Goal: Task Accomplishment & Management: Use online tool/utility

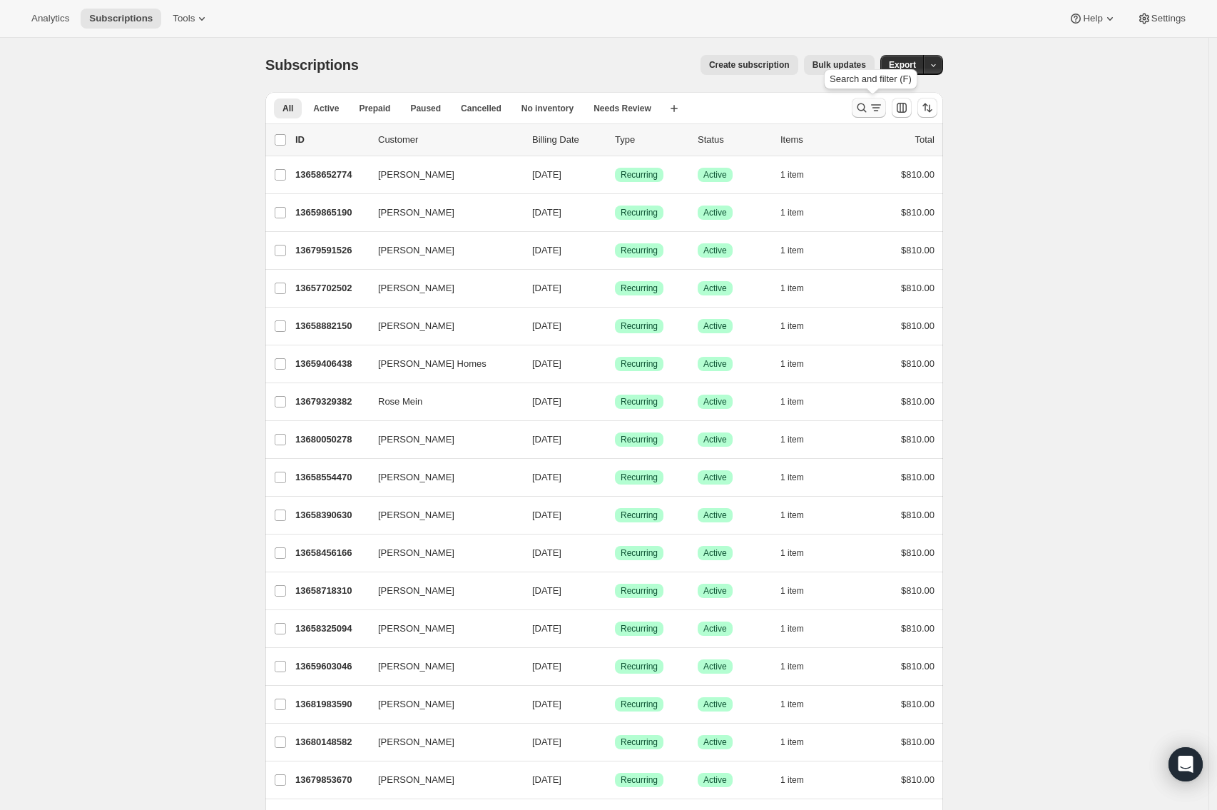
click at [863, 103] on icon "Search and filter results" at bounding box center [862, 108] width 14 height 14
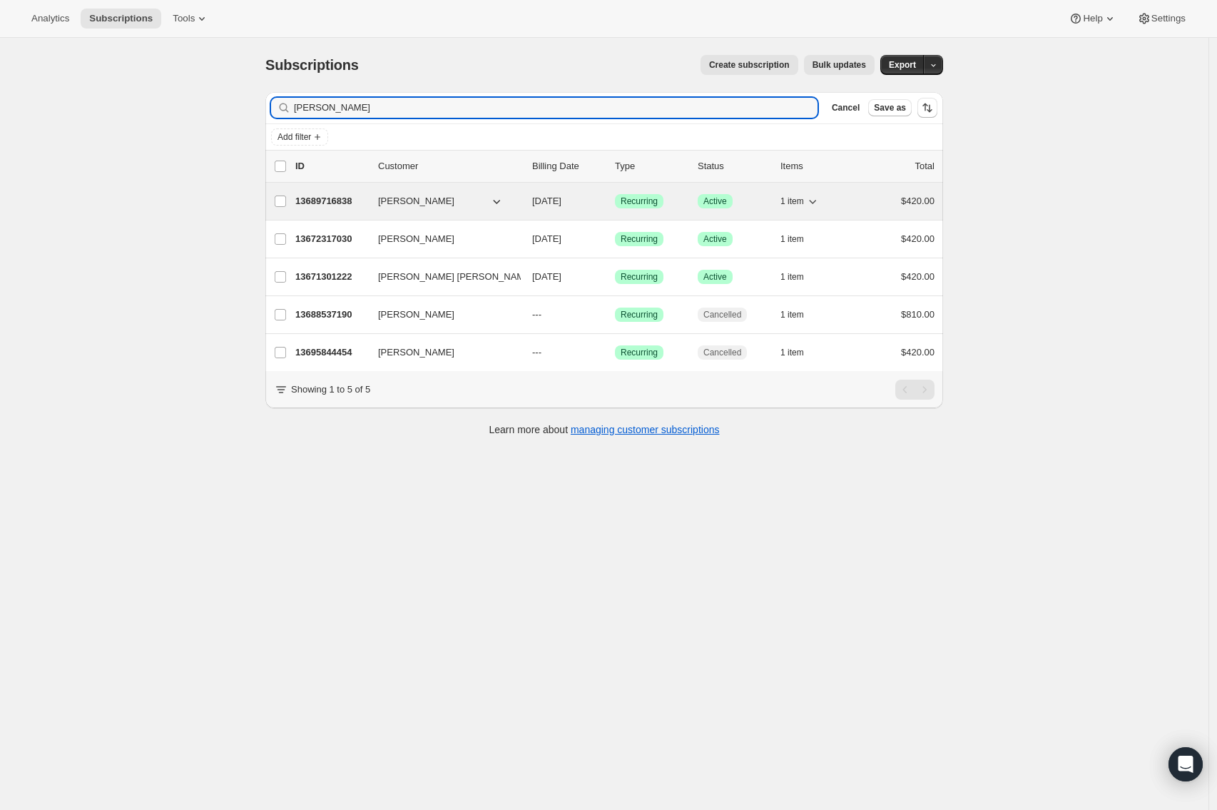
type input "[PERSON_NAME]"
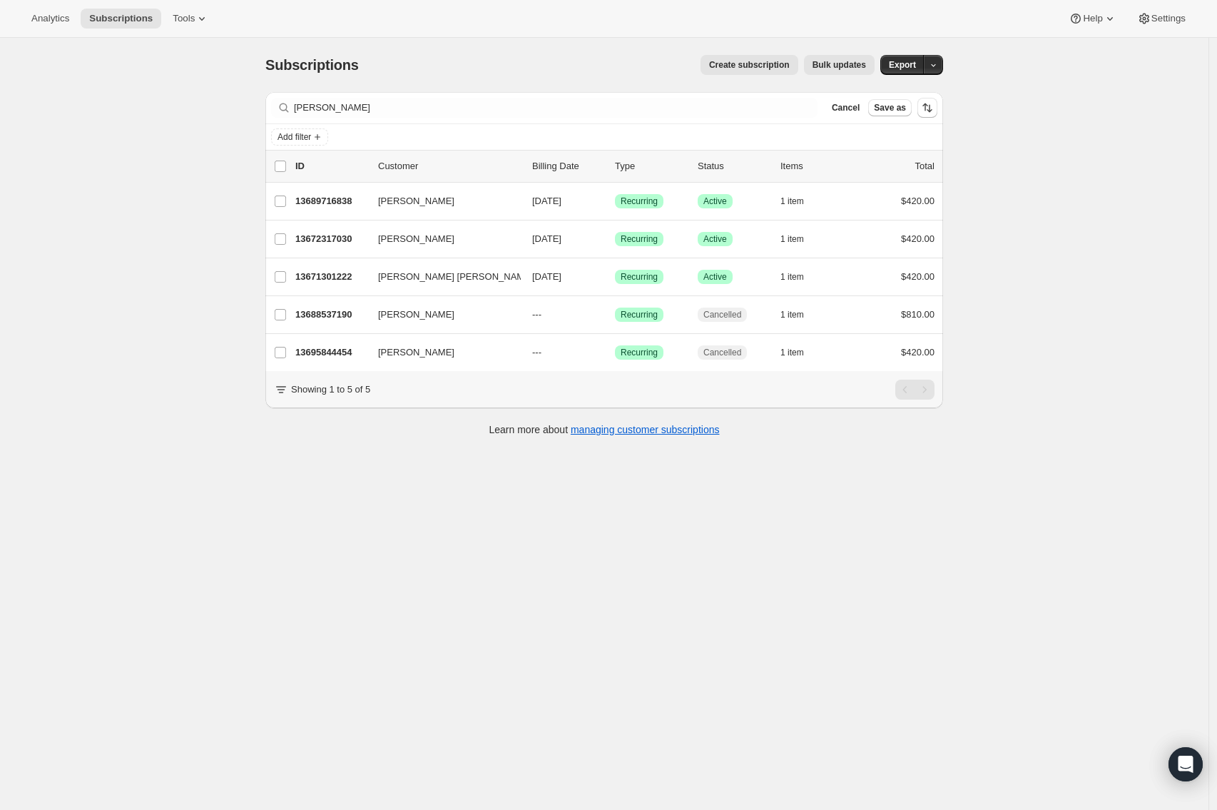
click at [514, 500] on div "Subscriptions. This page is ready Subscriptions Create subscription Bulk update…" at bounding box center [604, 443] width 1209 height 810
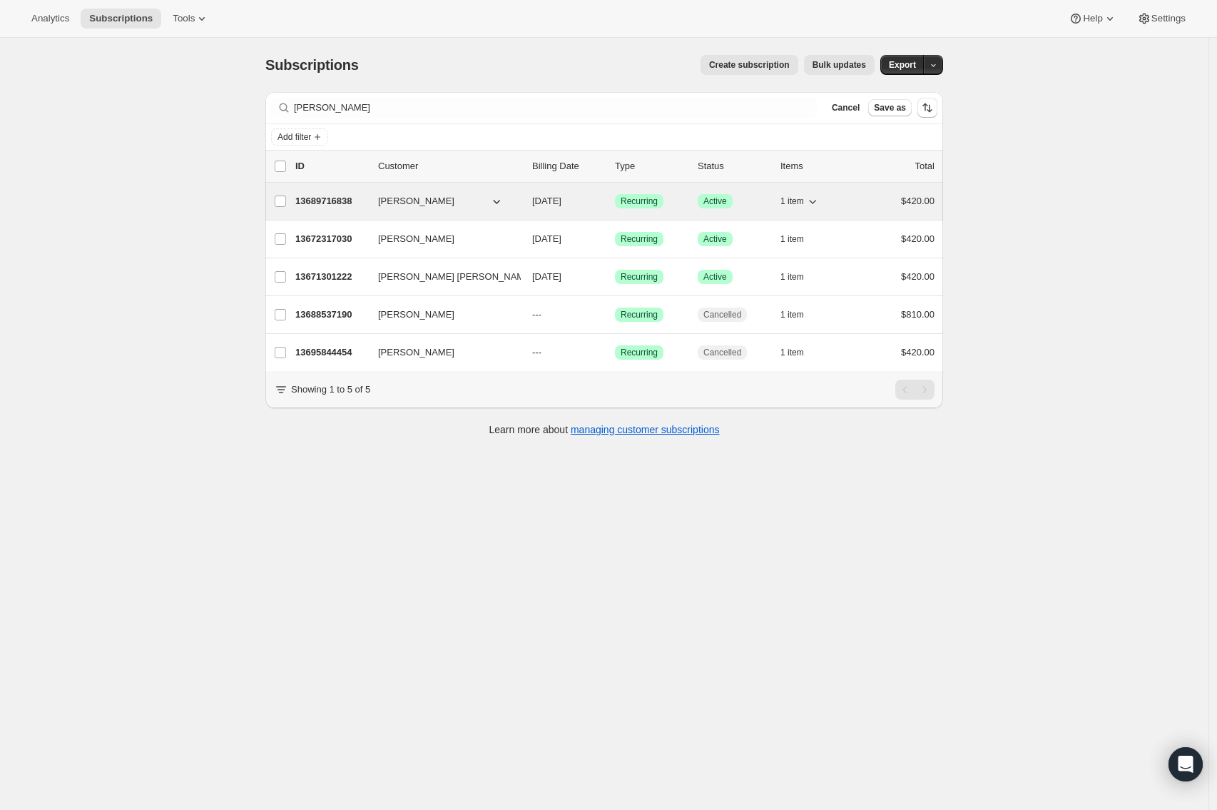
click at [425, 203] on span "[PERSON_NAME]" at bounding box center [416, 201] width 76 height 14
click at [407, 200] on span "[PERSON_NAME]" at bounding box center [416, 201] width 76 height 14
click at [345, 197] on p "13689716838" at bounding box center [330, 201] width 71 height 14
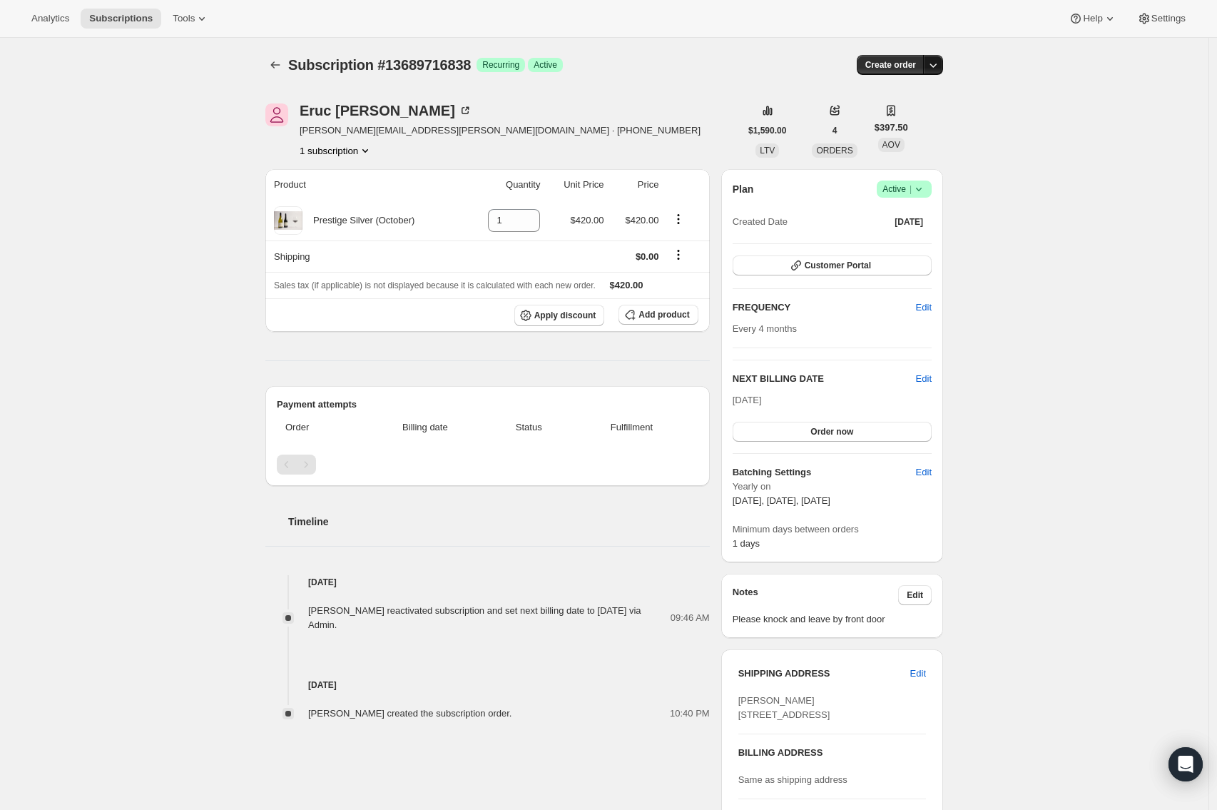
click at [940, 63] on icon "button" at bounding box center [933, 65] width 14 height 14
click at [852, 120] on span "Create custom one-time order" at bounding box center [877, 118] width 123 height 11
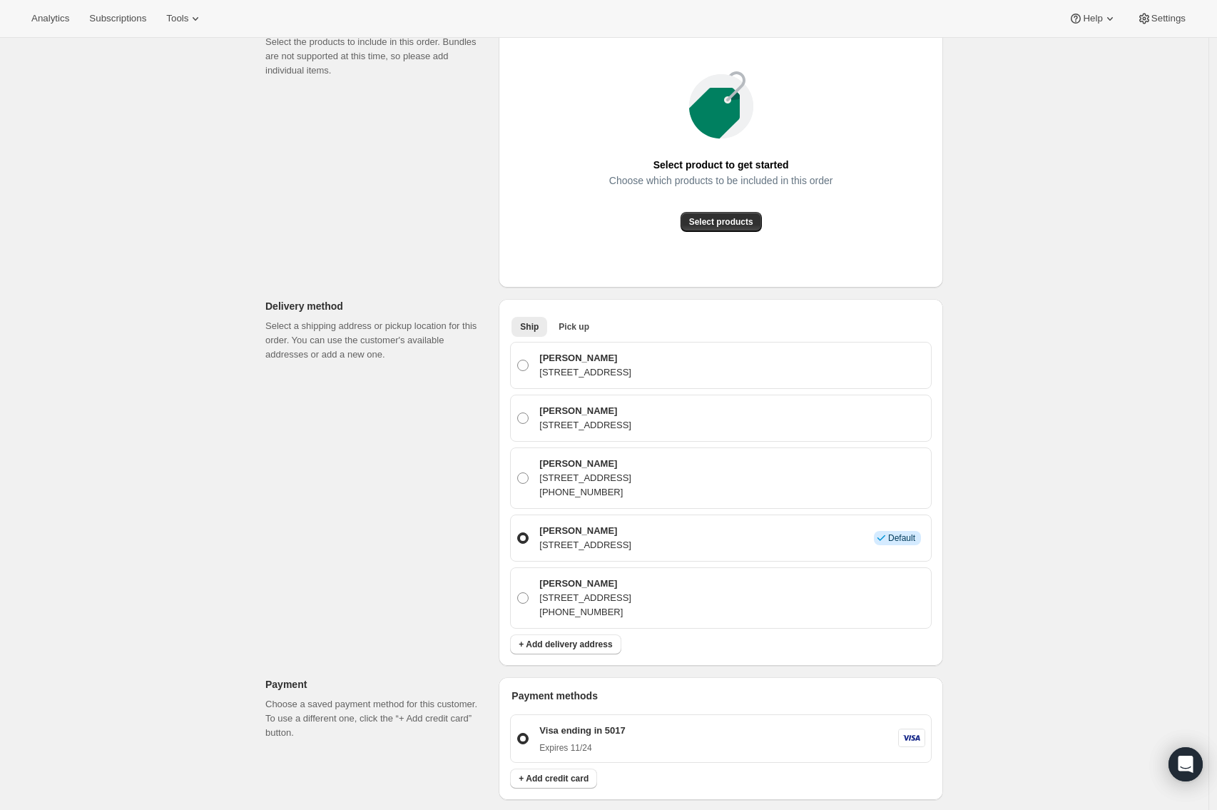
scroll to position [205, 0]
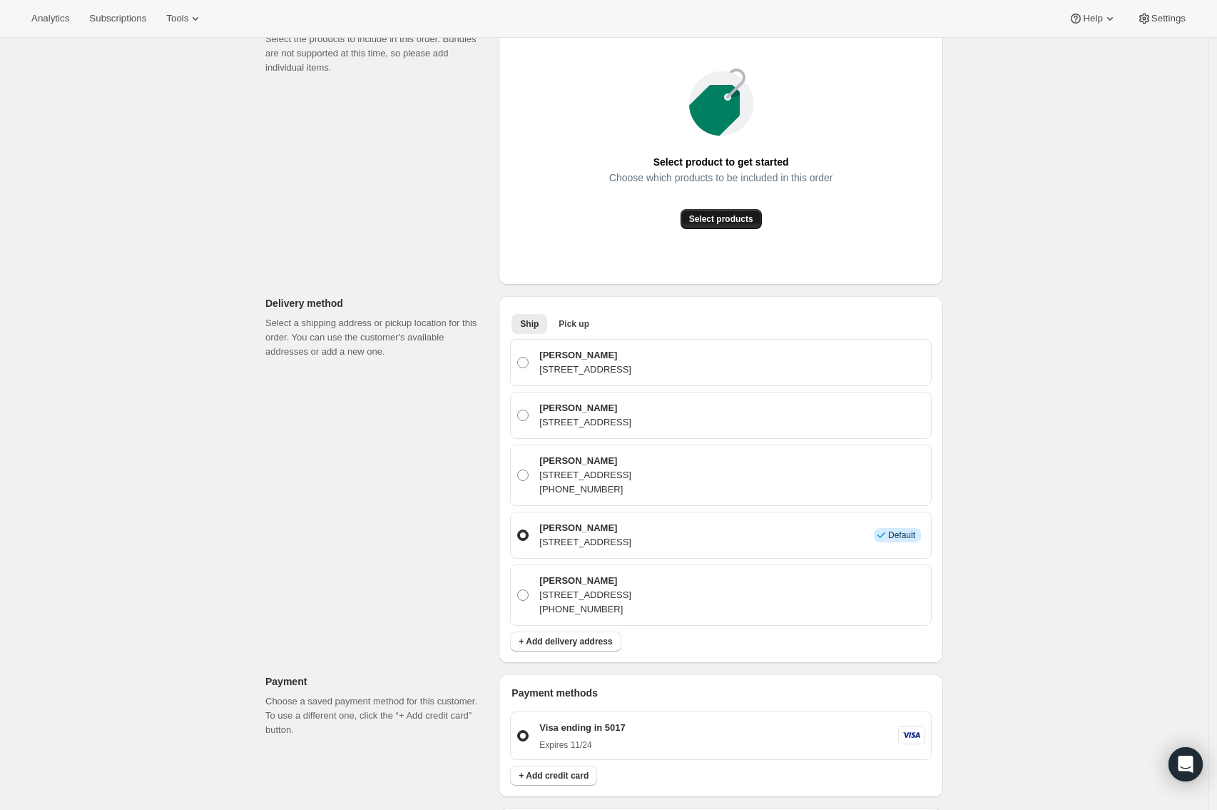
click at [722, 213] on button "Select products" at bounding box center [721, 219] width 81 height 20
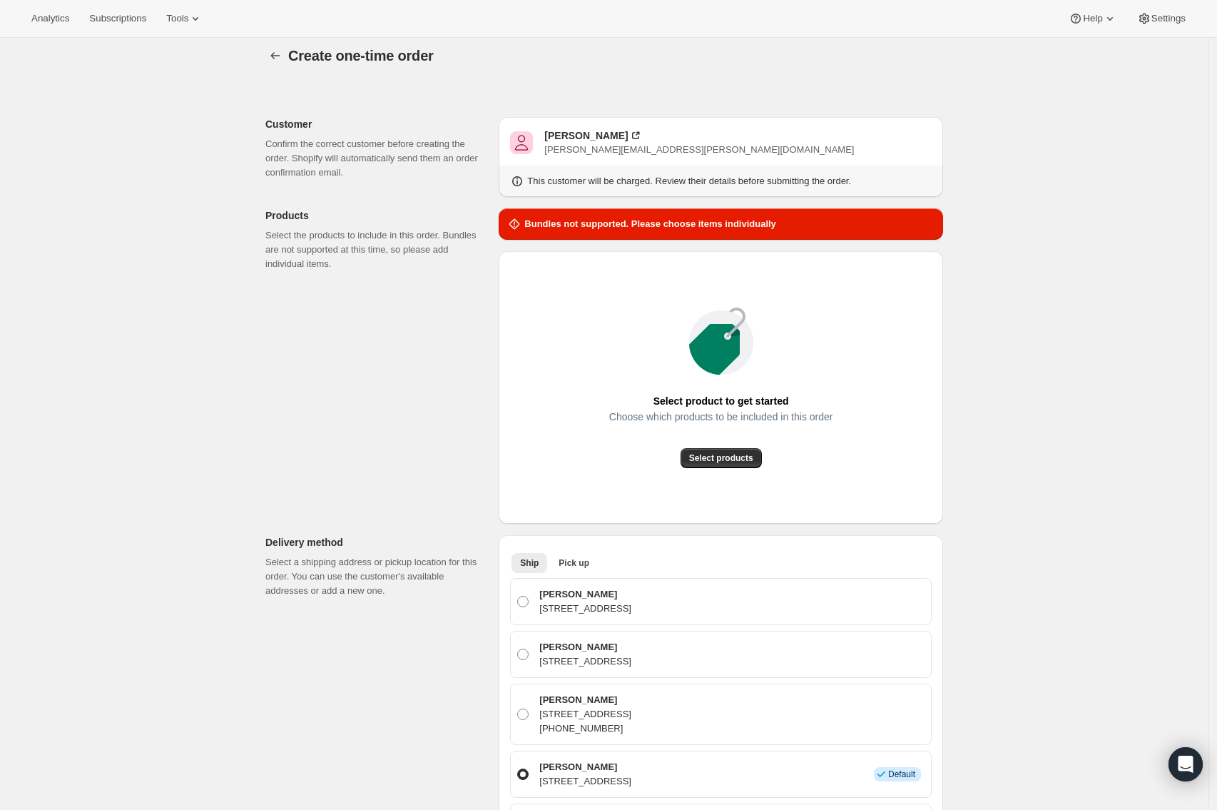
scroll to position [0, 0]
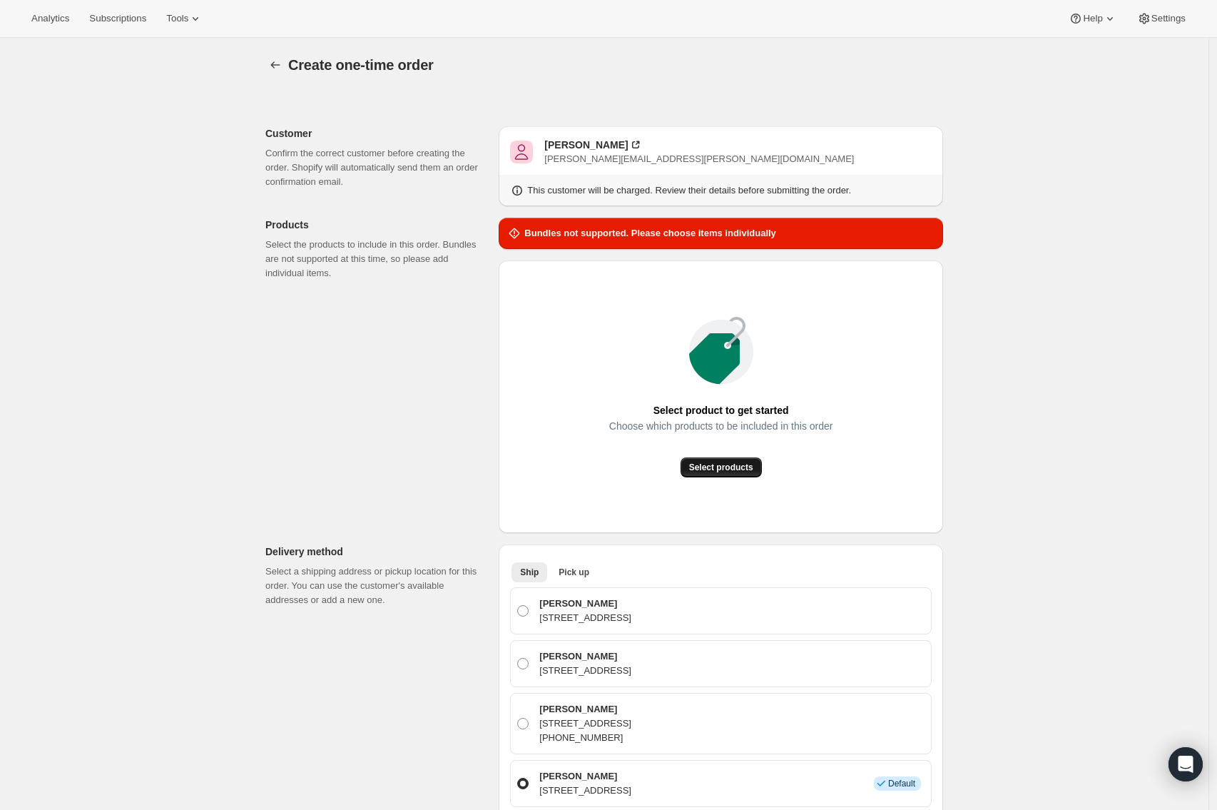
click at [729, 465] on span "Select products" at bounding box center [721, 467] width 64 height 11
click at [718, 459] on button "Select products" at bounding box center [721, 467] width 81 height 20
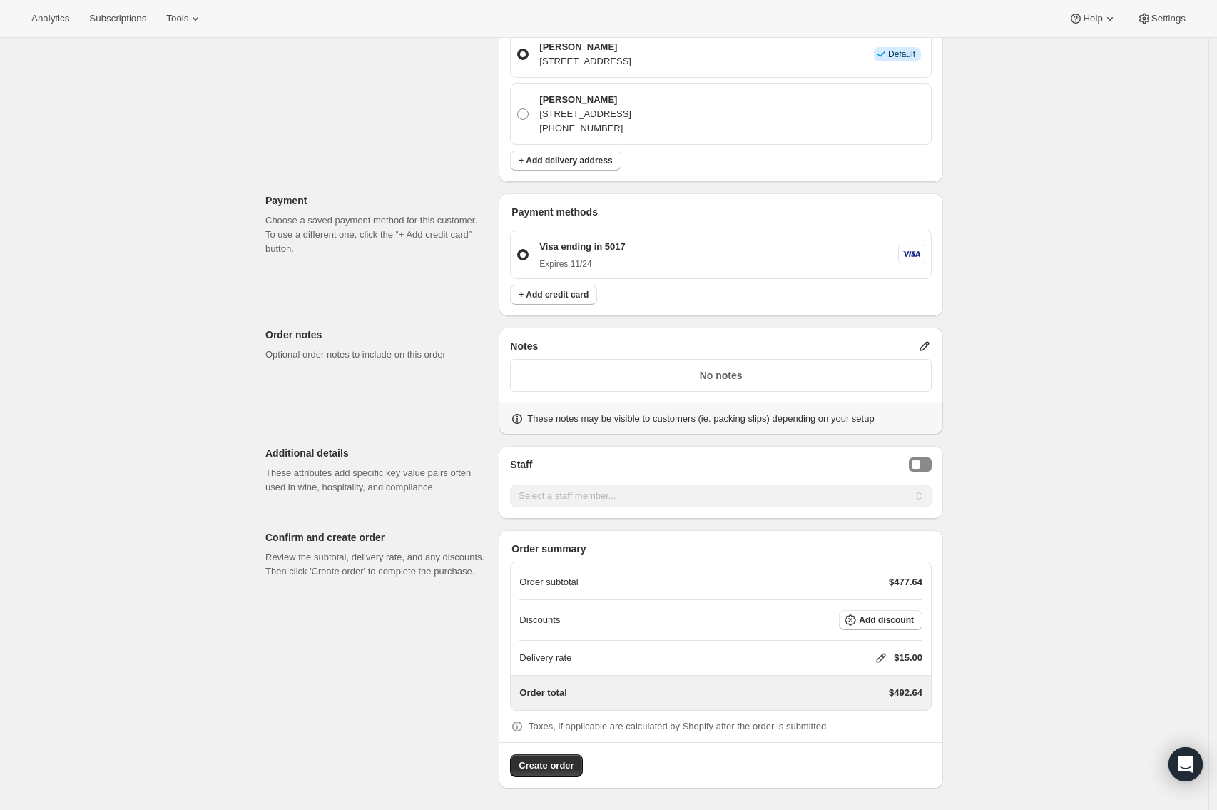
scroll to position [748, 0]
click at [883, 656] on icon at bounding box center [881, 657] width 14 height 14
click at [839, 709] on input "0" at bounding box center [886, 710] width 128 height 23
click at [883, 741] on span "Save" at bounding box center [876, 742] width 20 height 11
click at [908, 580] on p "$477.64" at bounding box center [906, 581] width 34 height 14
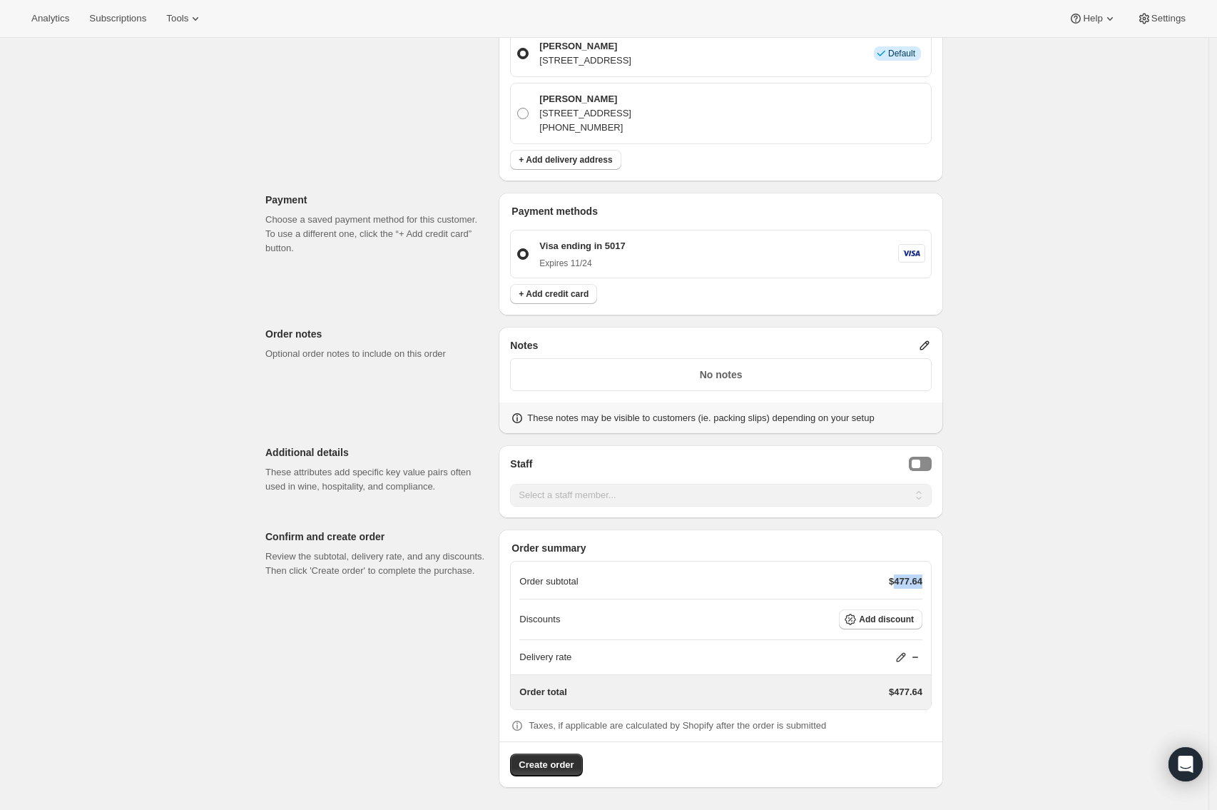
click at [908, 580] on p "$477.64" at bounding box center [906, 581] width 34 height 14
click at [878, 615] on span "Add discount" at bounding box center [886, 619] width 55 height 11
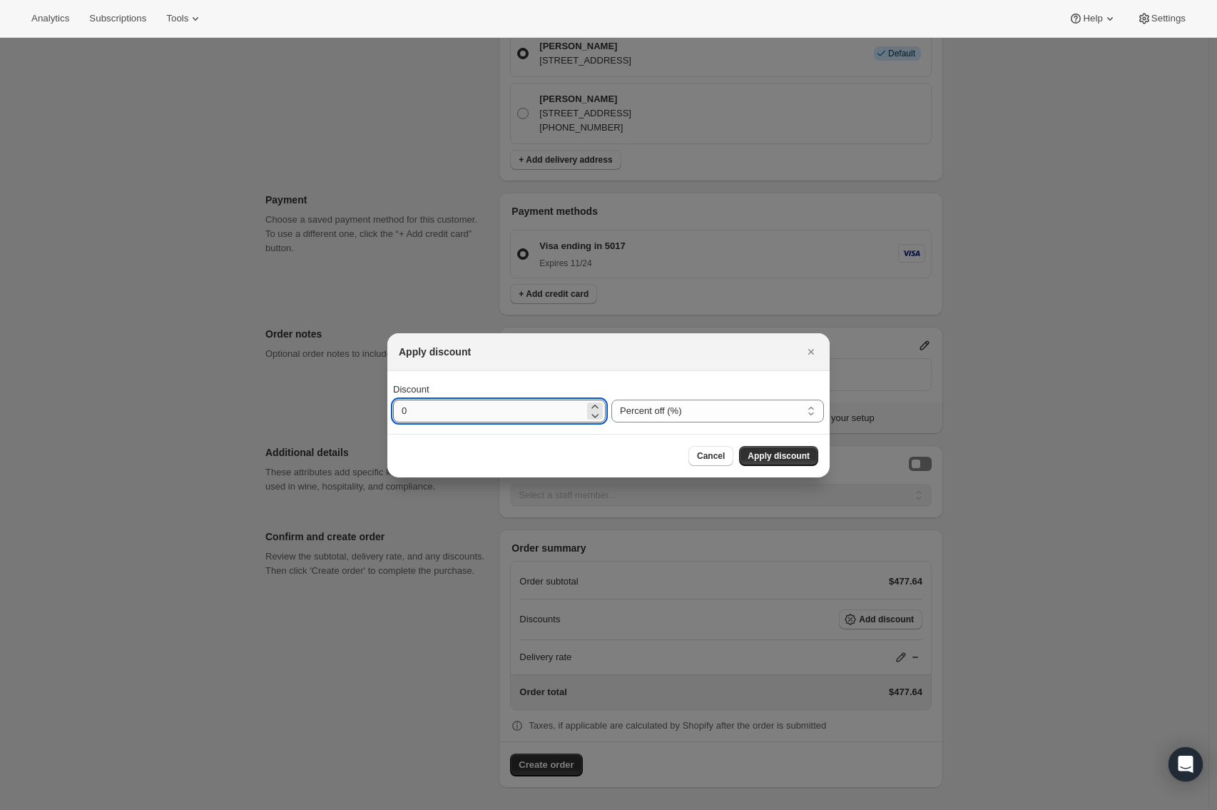
click at [469, 407] on input "0" at bounding box center [488, 411] width 191 height 23
click at [469, 409] on input "0" at bounding box center [488, 411] width 191 height 23
type input "100"
click at [708, 412] on select "Percent off (%) Amount off ($)" at bounding box center [717, 411] width 213 height 23
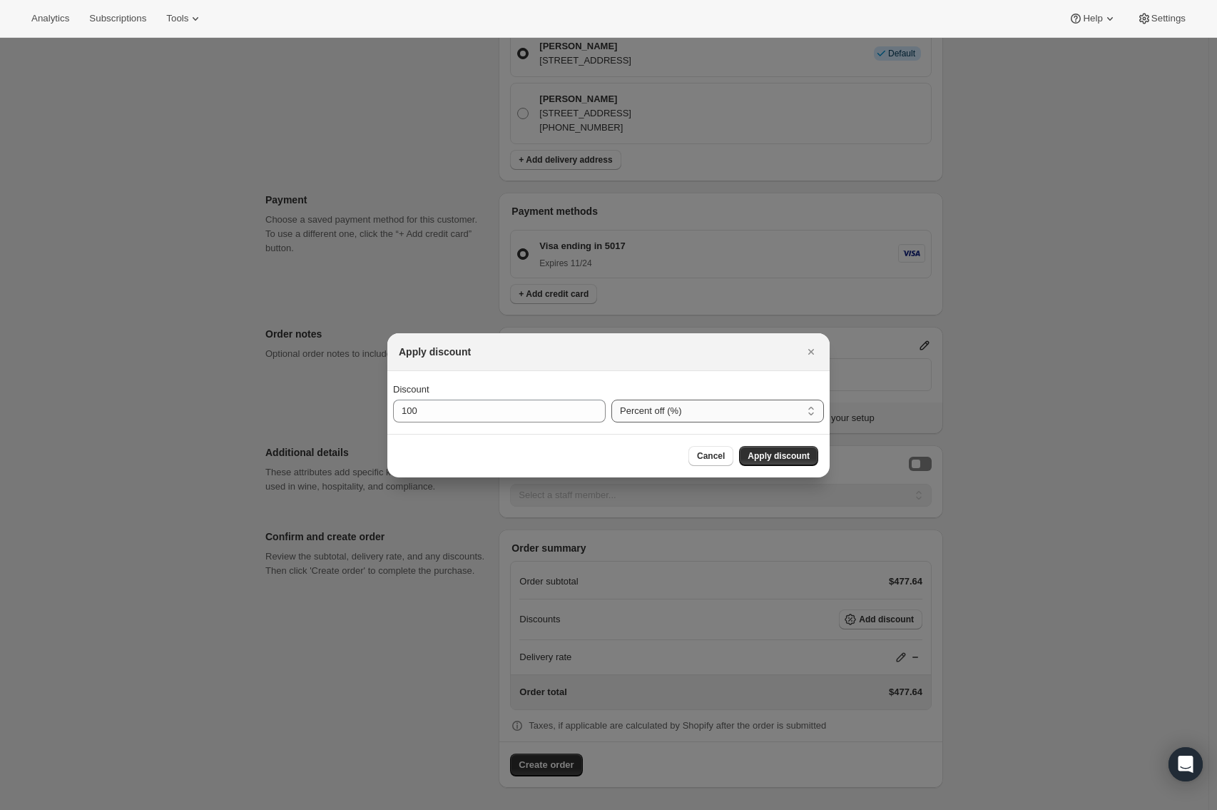
select select "fixedAmount"
click at [424, 415] on input "100" at bounding box center [488, 411] width 191 height 23
click at [404, 410] on input "100" at bounding box center [488, 411] width 191 height 23
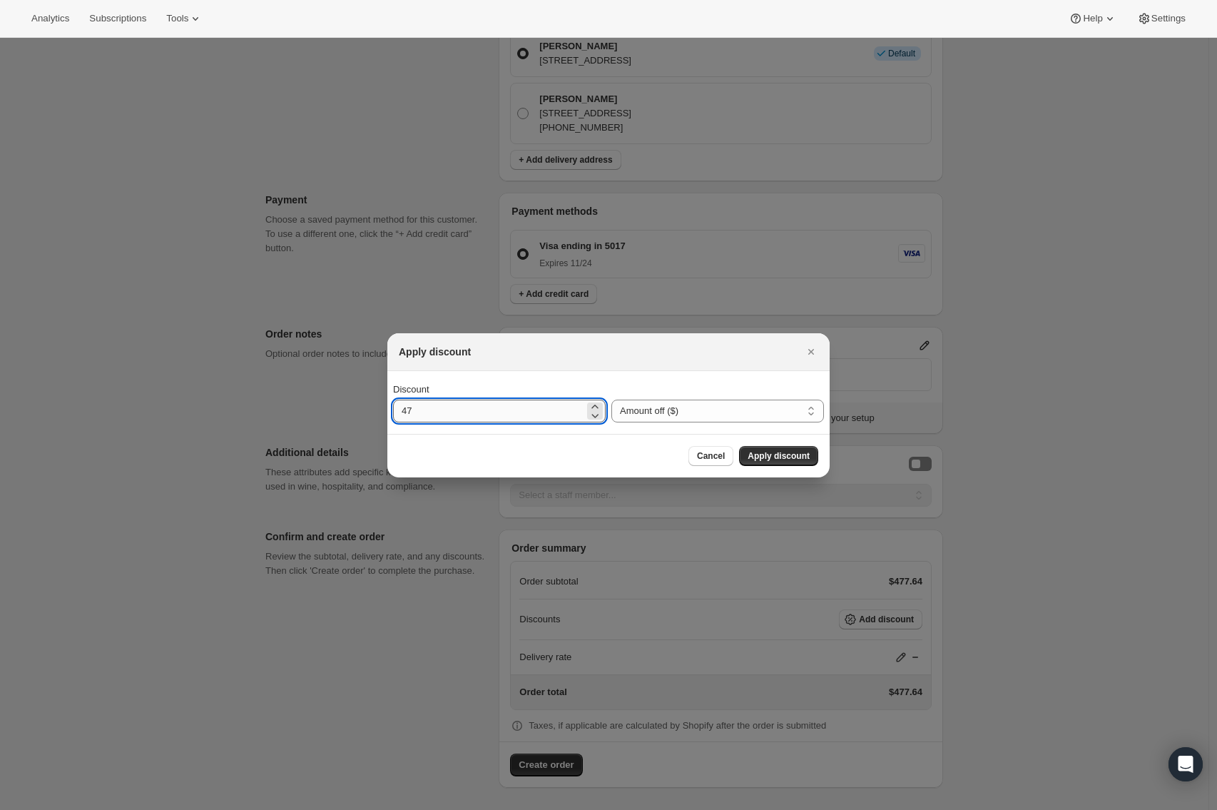
type input "4"
type input "57.64"
click at [793, 453] on span "Apply discount" at bounding box center [779, 455] width 62 height 11
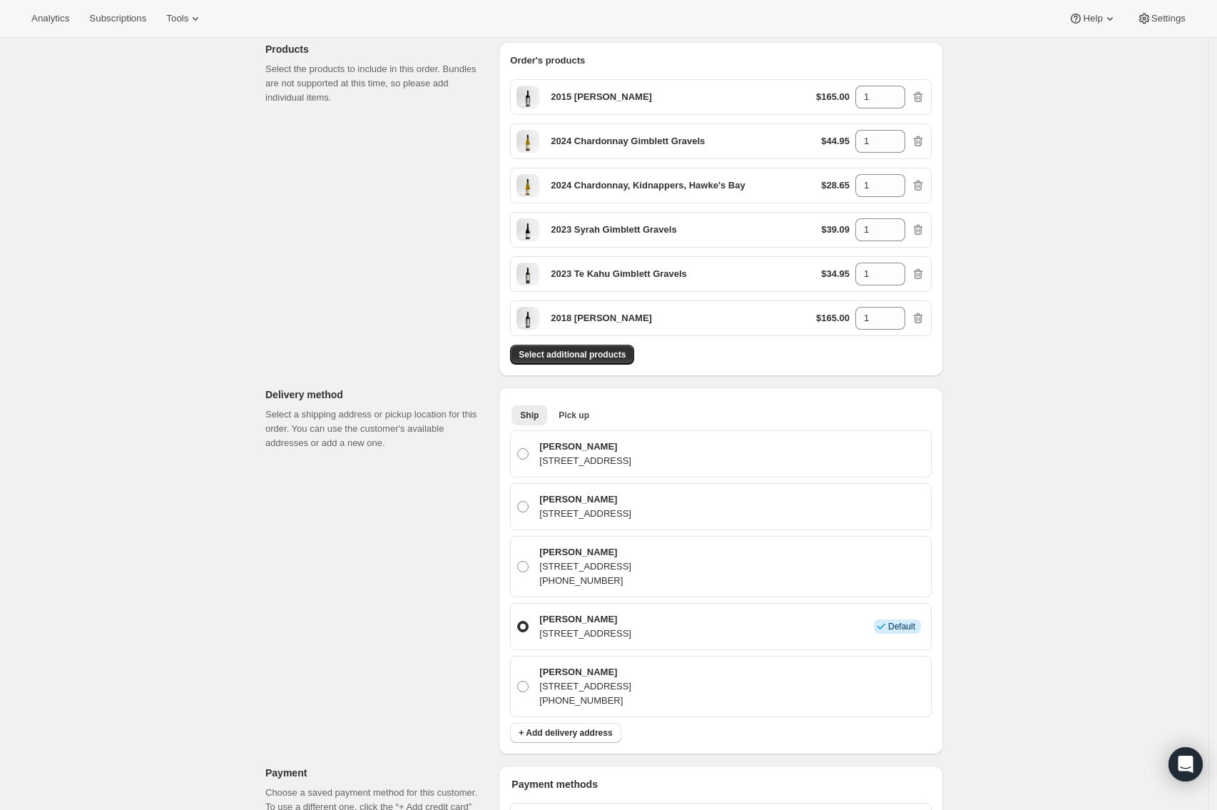
scroll to position [173, 0]
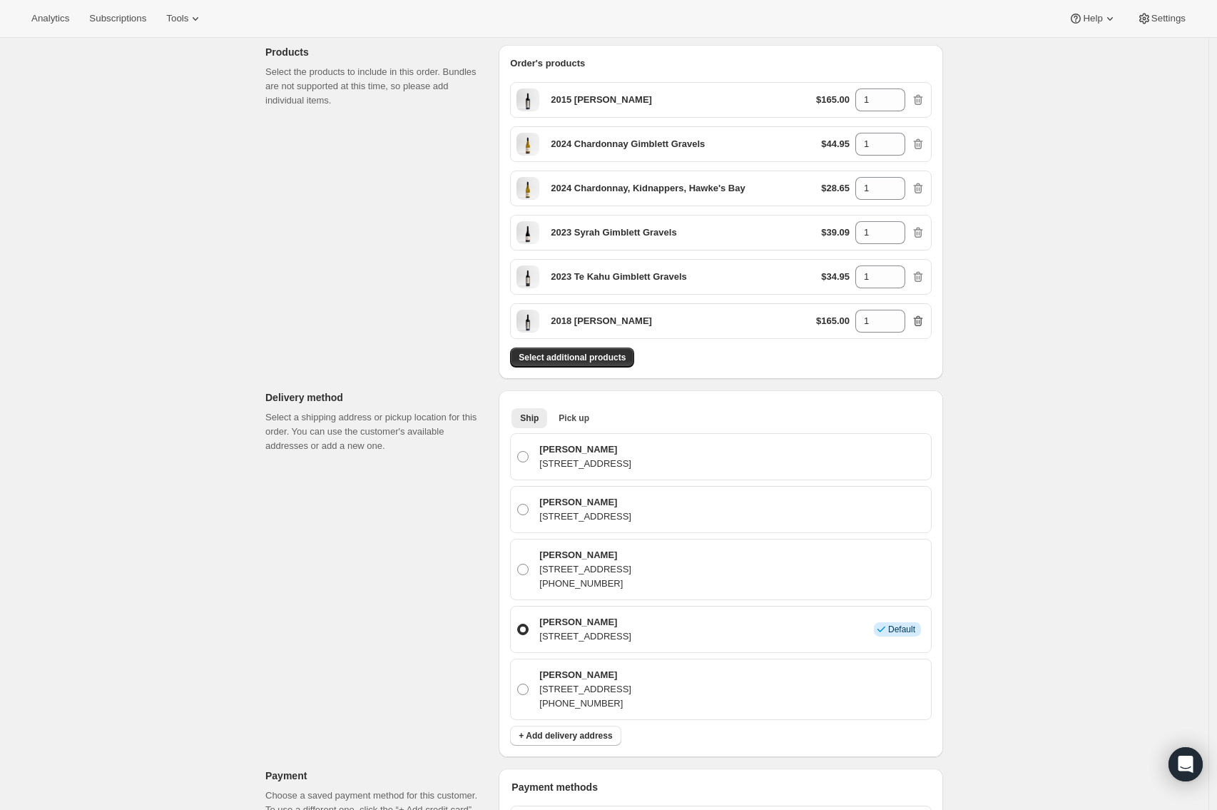
click at [923, 316] on icon "button" at bounding box center [918, 321] width 9 height 11
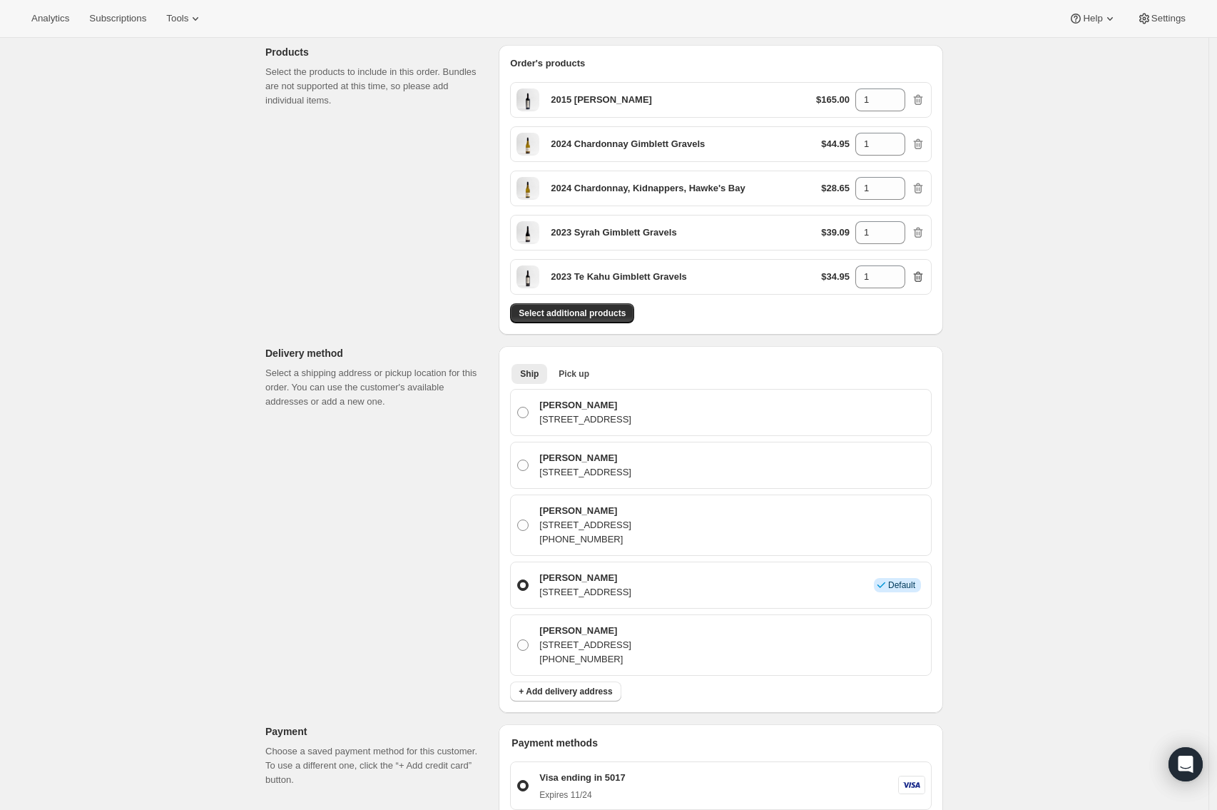
click at [925, 279] on icon "button" at bounding box center [918, 277] width 14 height 14
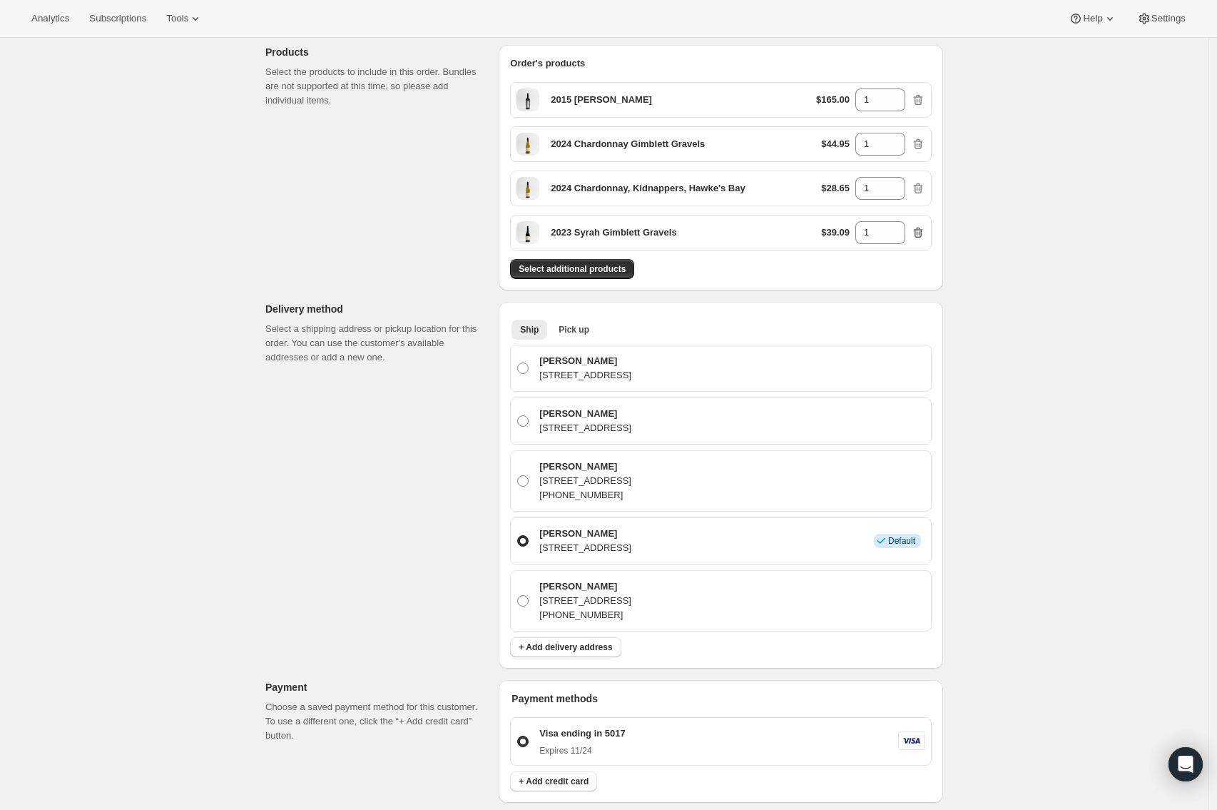
click at [921, 228] on icon "button" at bounding box center [918, 233] width 9 height 11
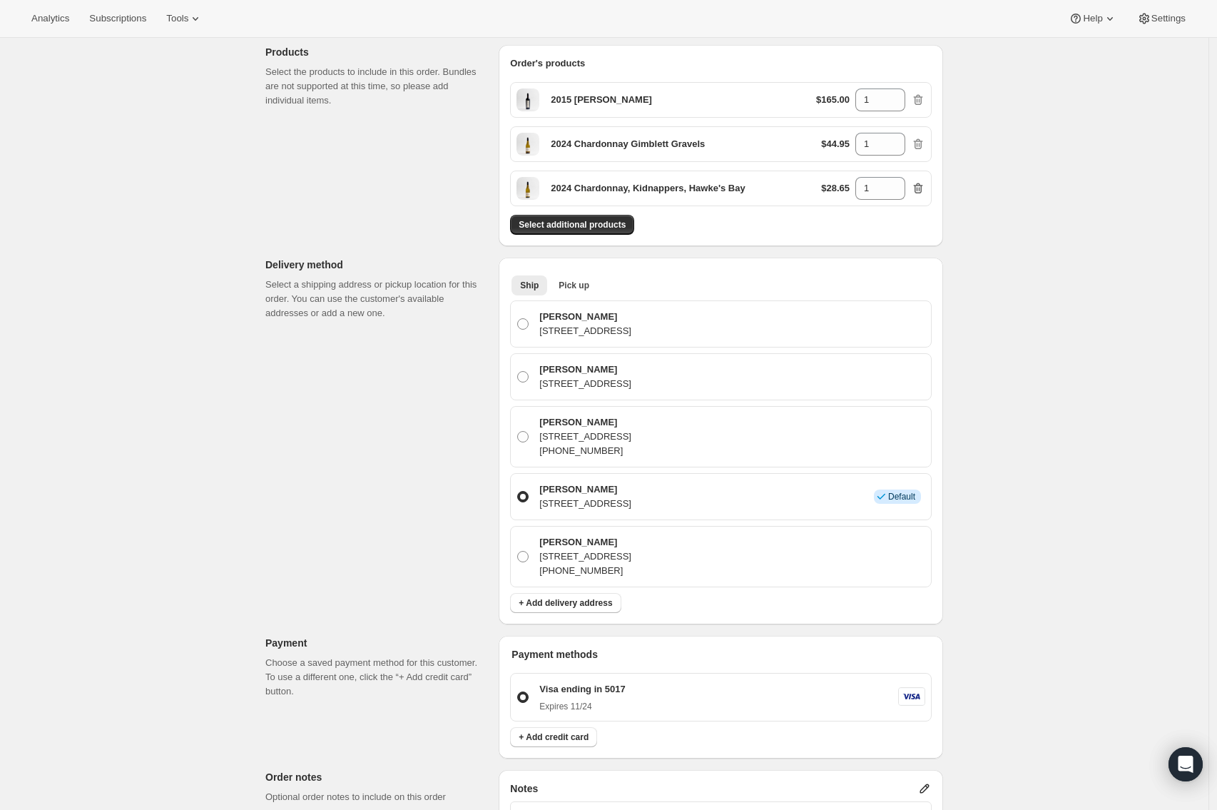
click at [921, 186] on icon "button" at bounding box center [918, 188] width 9 height 11
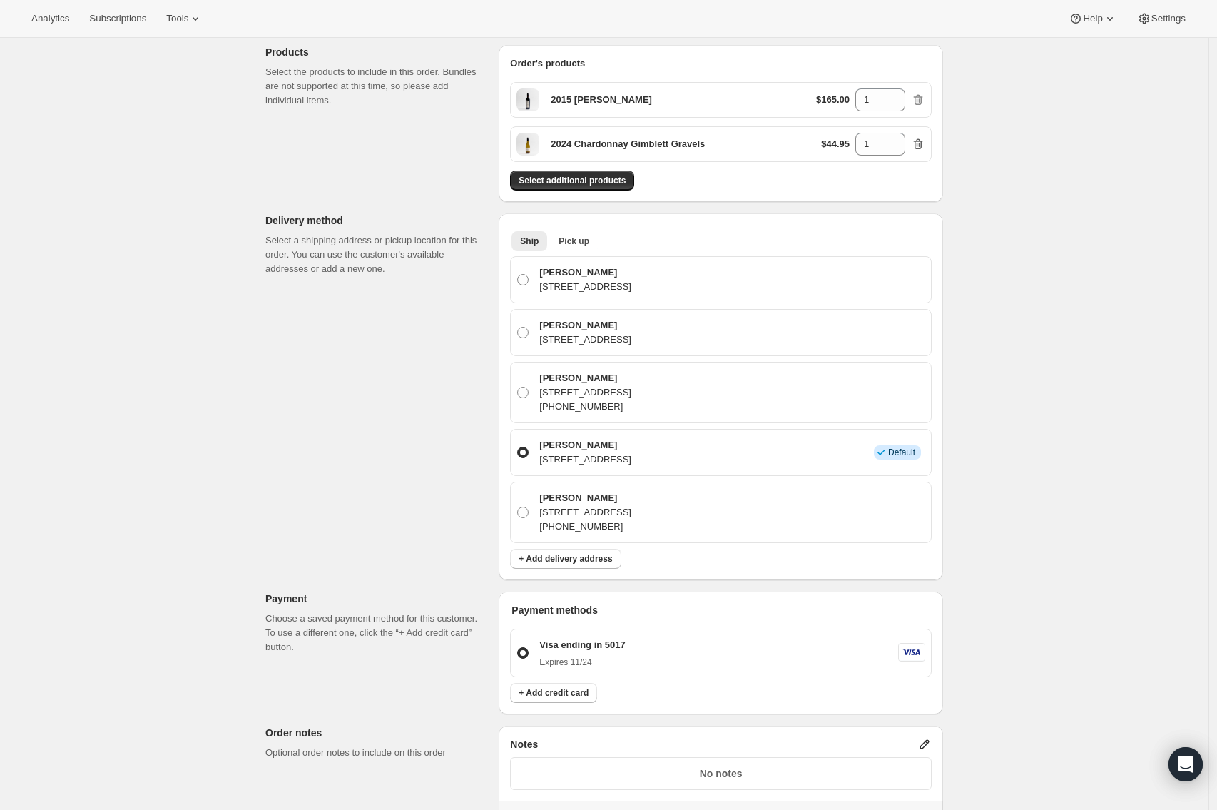
click at [923, 144] on icon "button" at bounding box center [918, 144] width 9 height 11
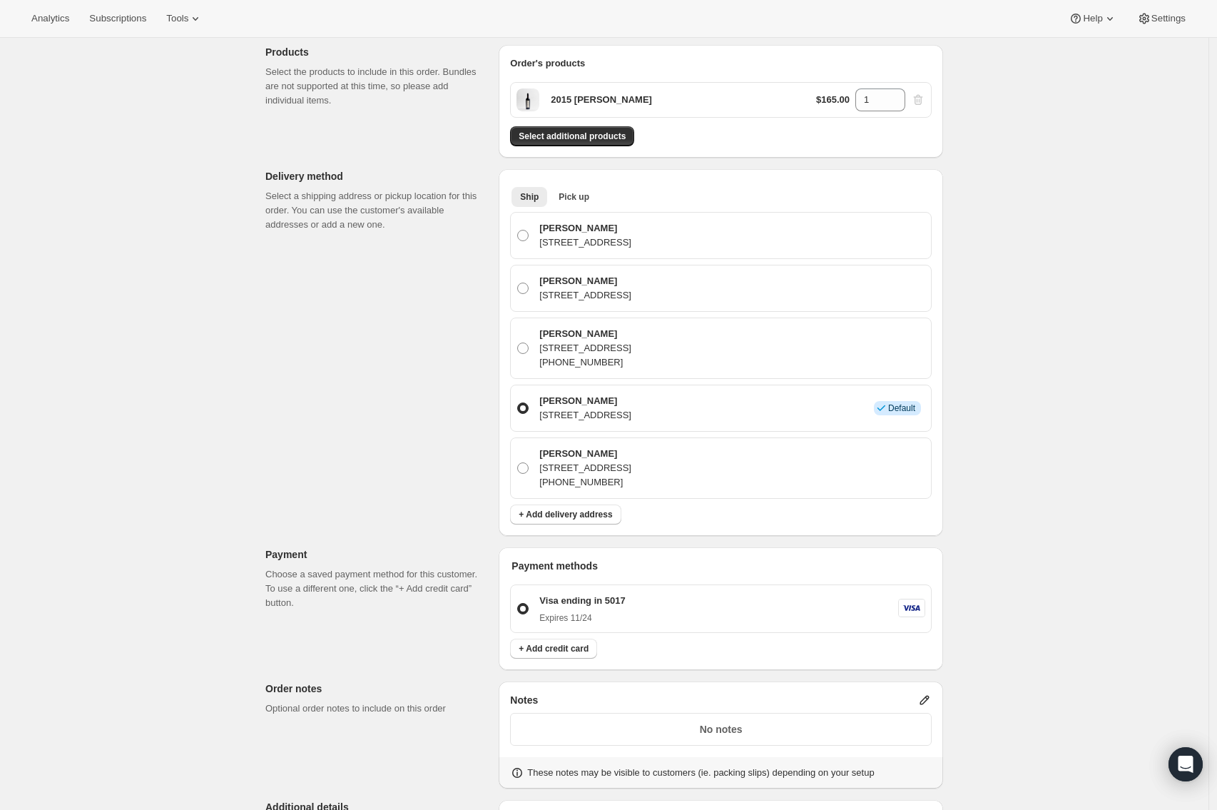
click at [923, 94] on div "$165.00 1" at bounding box center [870, 99] width 109 height 23
click at [924, 104] on div "$165.00 1" at bounding box center [870, 99] width 109 height 23
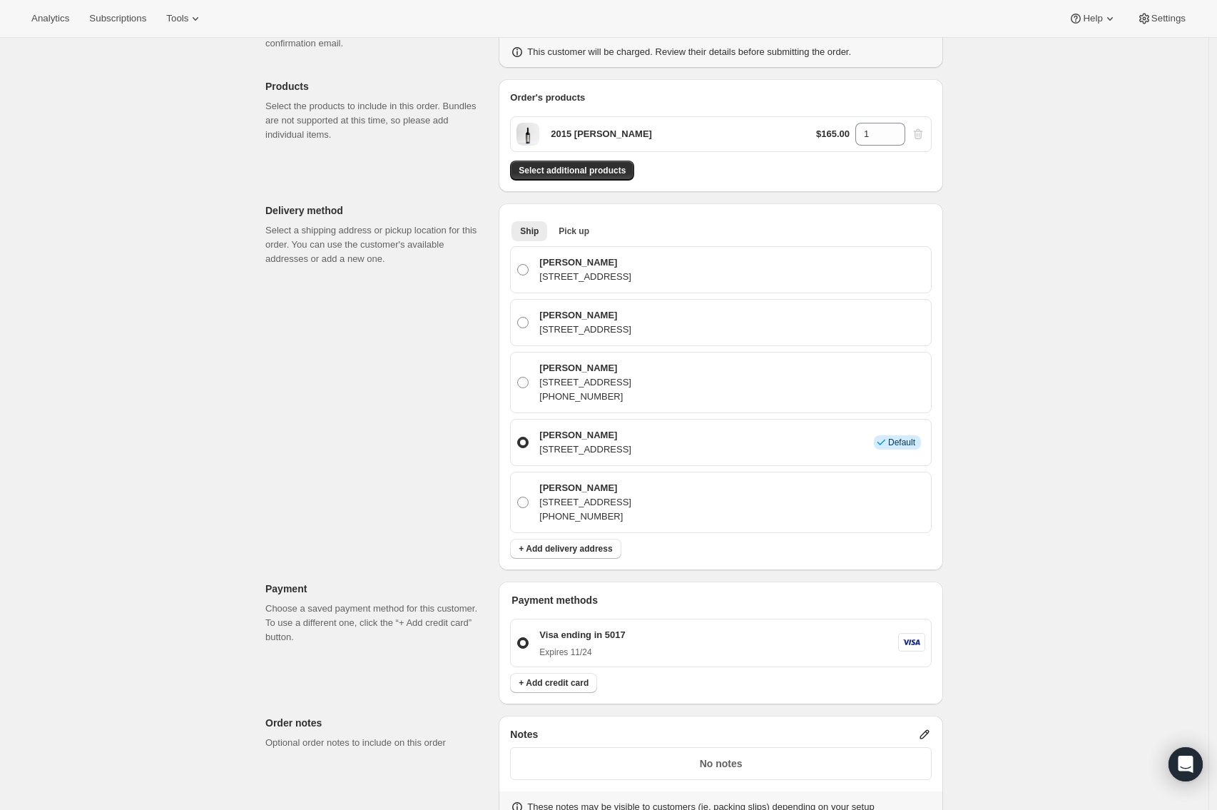
scroll to position [0, 0]
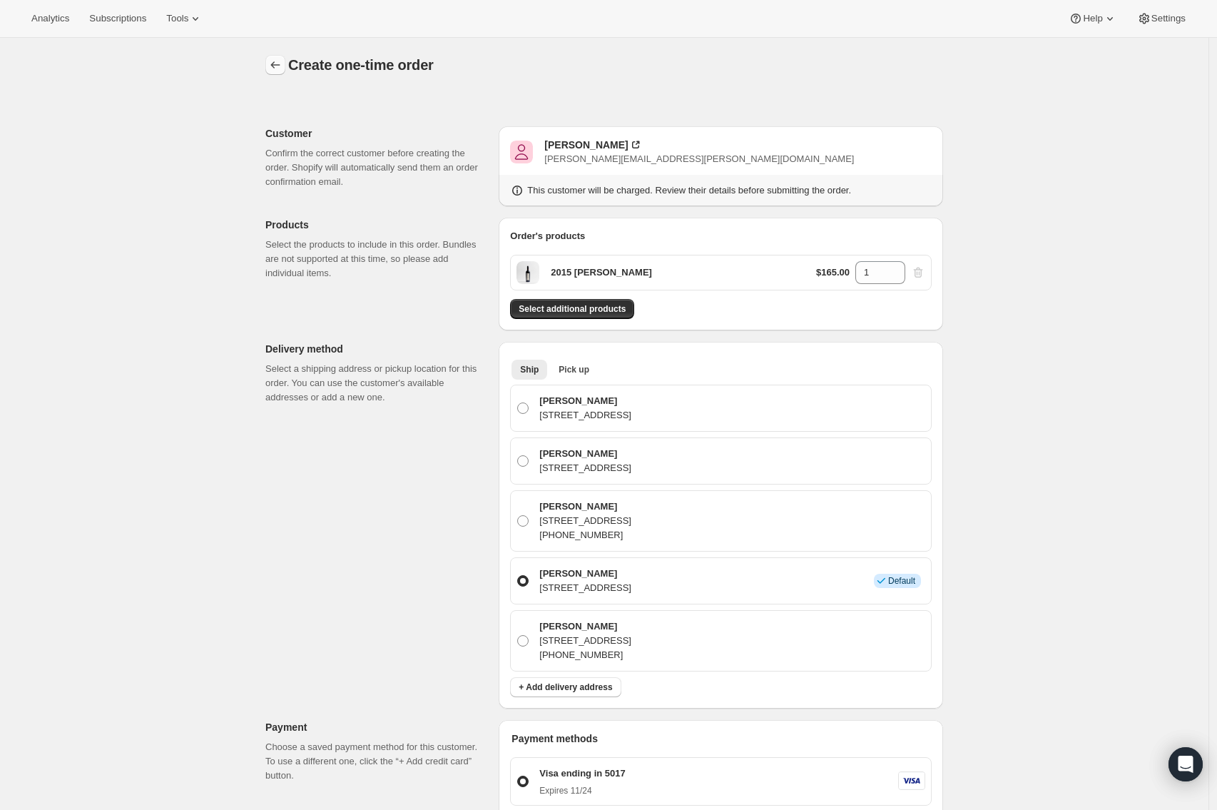
click at [282, 68] on icon "button" at bounding box center [275, 65] width 14 height 14
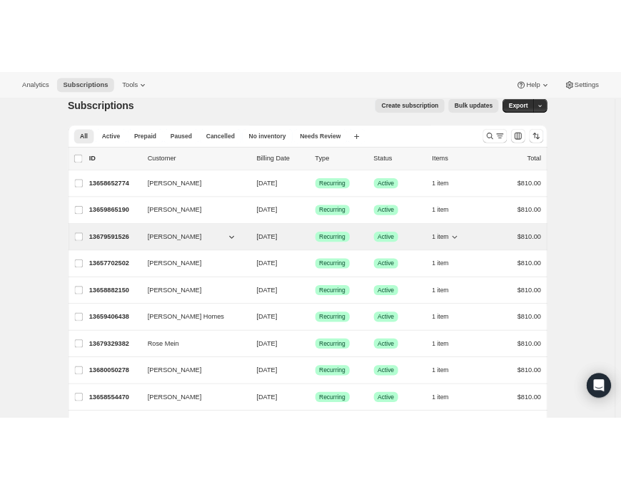
scroll to position [19, 0]
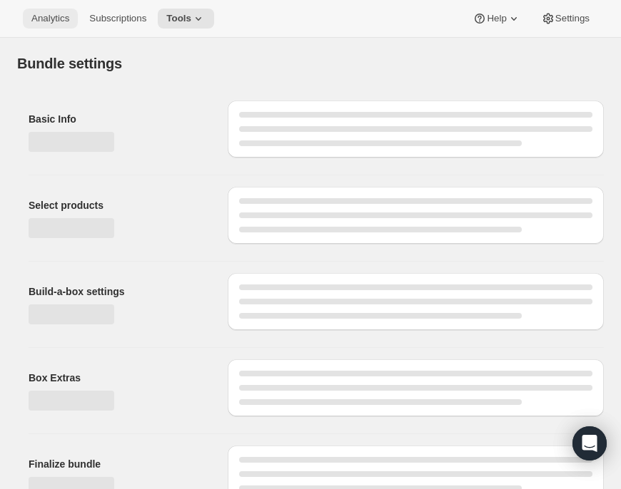
type input "Prestige Gold Modifier Pack"
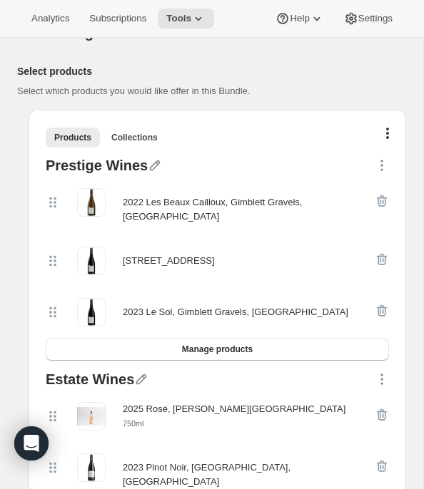
scroll to position [380, 0]
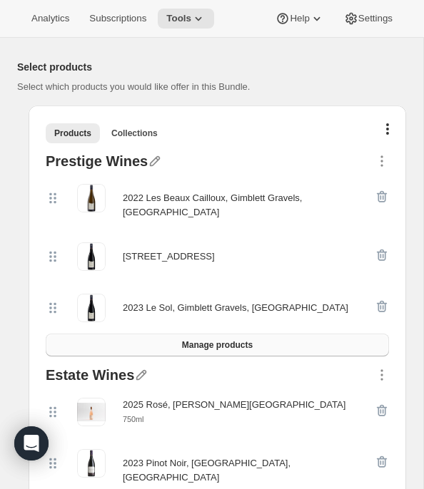
click at [240, 340] on span "Manage products" at bounding box center [217, 345] width 71 height 11
